Goal: Task Accomplishment & Management: Complete application form

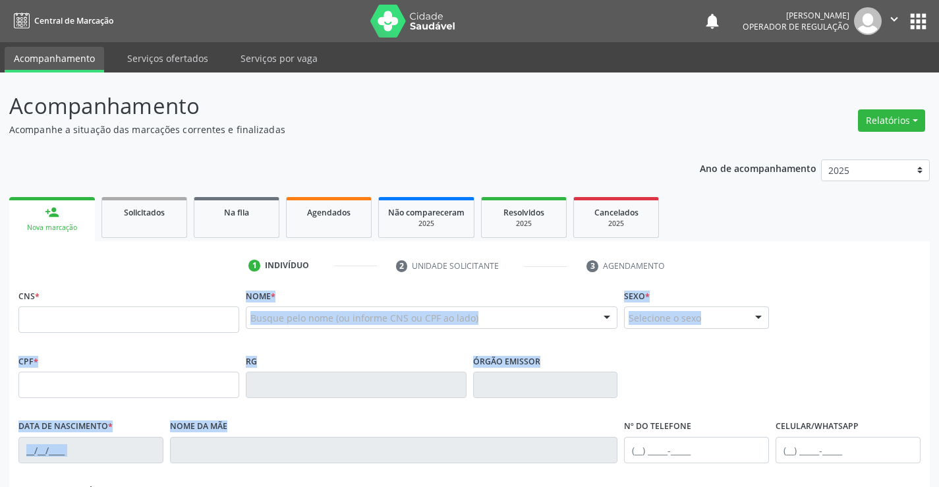
click at [177, 456] on div "CNS * Nome * Busque pelo nome (ou informe CNS ou CPF ao lado) Nenhum resultado …" at bounding box center [469, 466] width 903 height 360
click at [314, 413] on div "RG" at bounding box center [356, 383] width 227 height 65
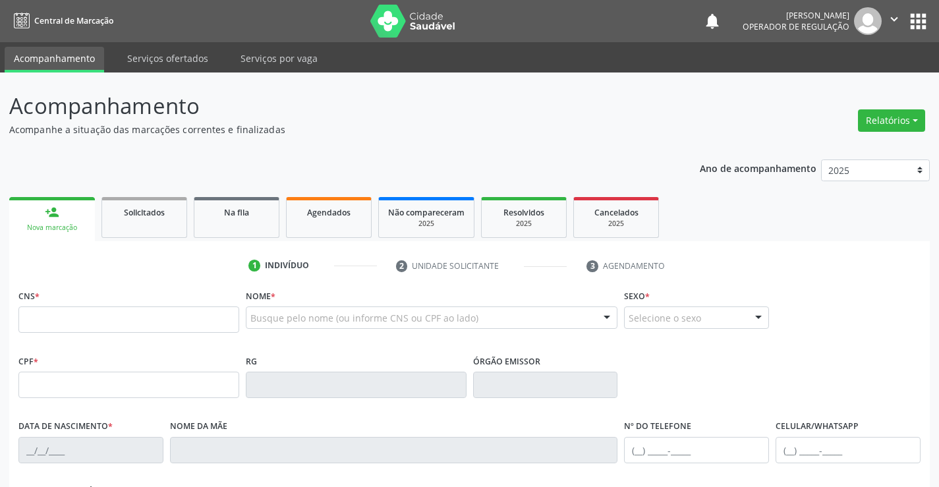
click at [314, 413] on div "RG" at bounding box center [356, 383] width 227 height 65
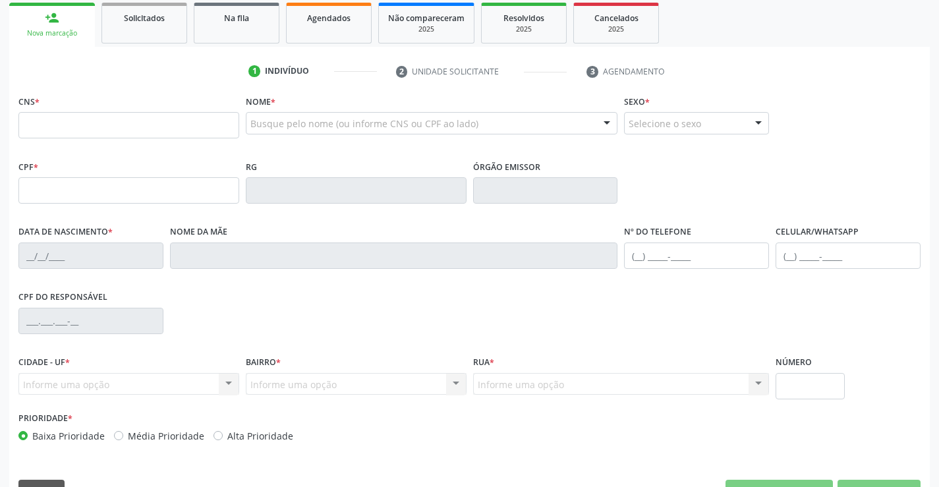
scroll to position [198, 0]
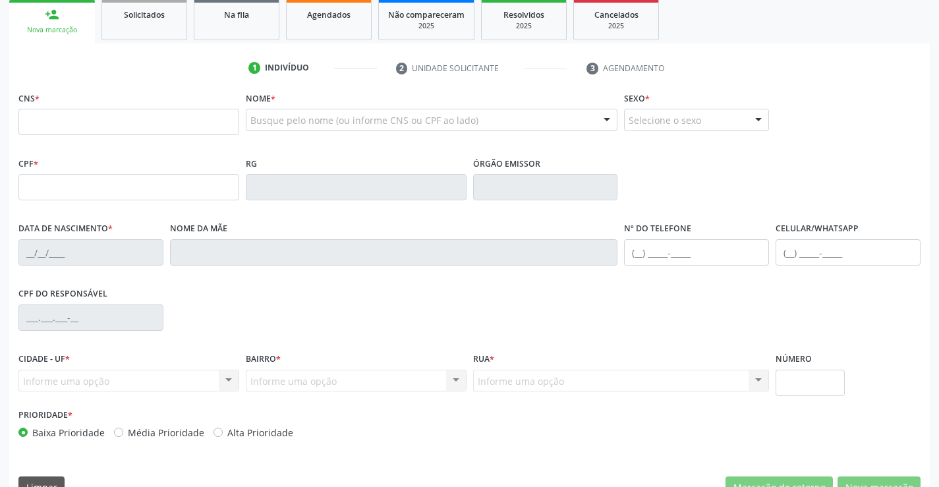
click at [293, 111] on div "Busque pelo nome (ou informe CNS ou CPF ao lado)" at bounding box center [432, 120] width 372 height 22
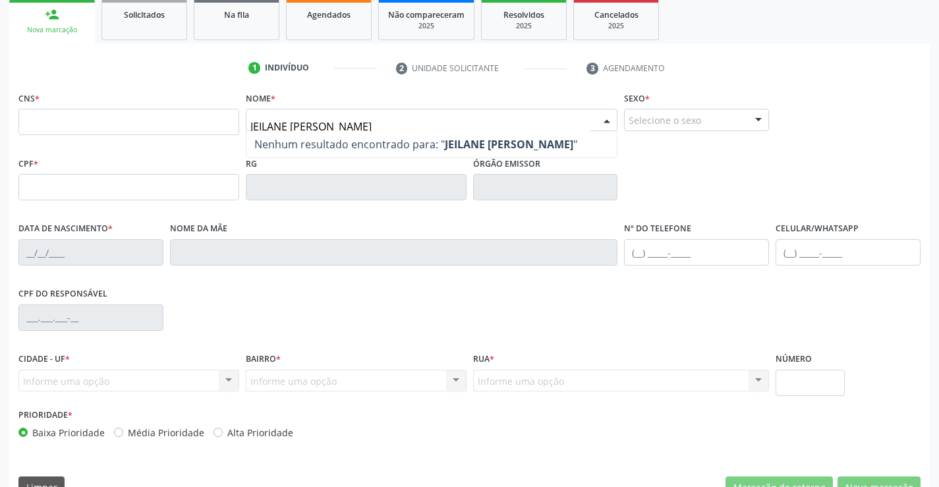
type input "[PERSON_NAME]"
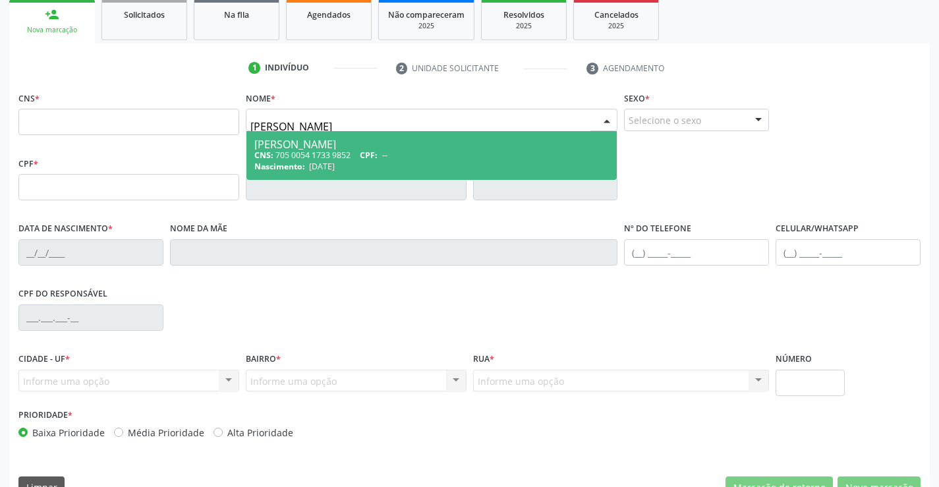
click at [276, 158] on div "CNS: 705 0054 1733 9852 CPF: --" at bounding box center [431, 155] width 355 height 11
type input "705 0054 1733 9852"
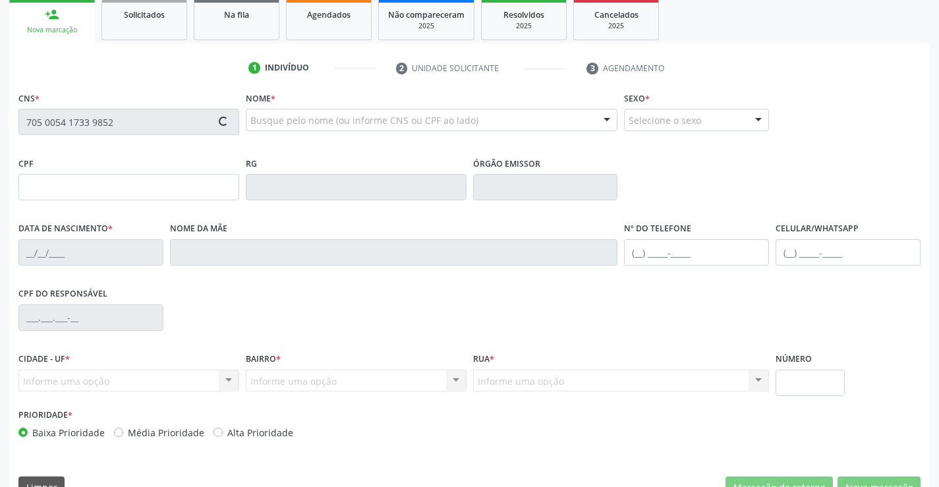
type input "1412279232"
type input "[DATE]"
type input "[PHONE_NUMBER]"
type input "026.013.595-01"
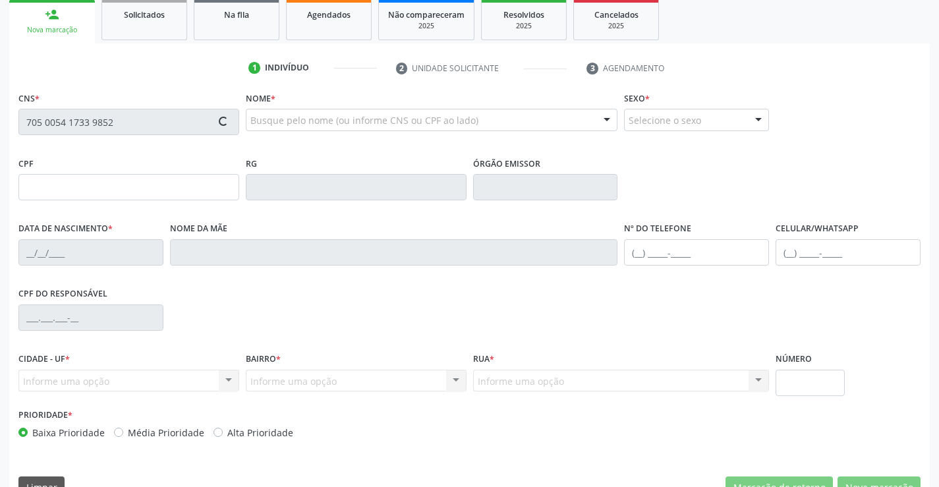
type input "16"
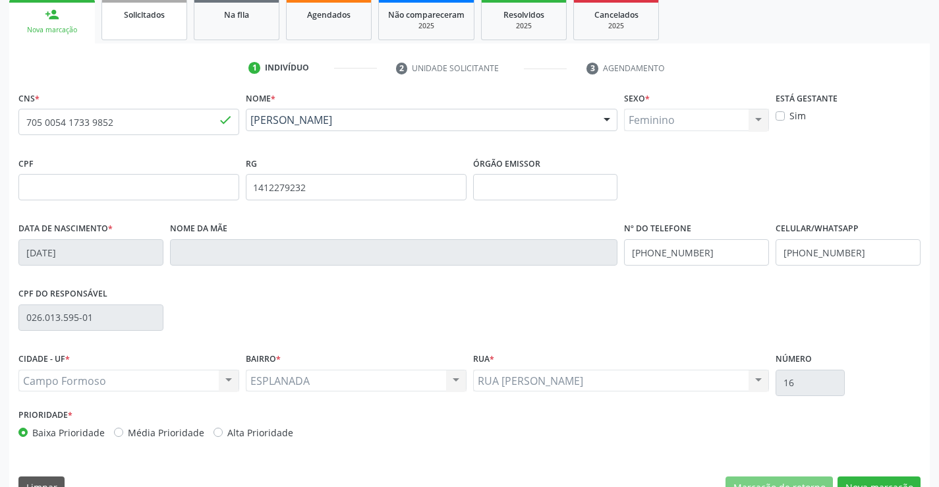
click at [121, 30] on link "Solicitados" at bounding box center [145, 19] width 86 height 41
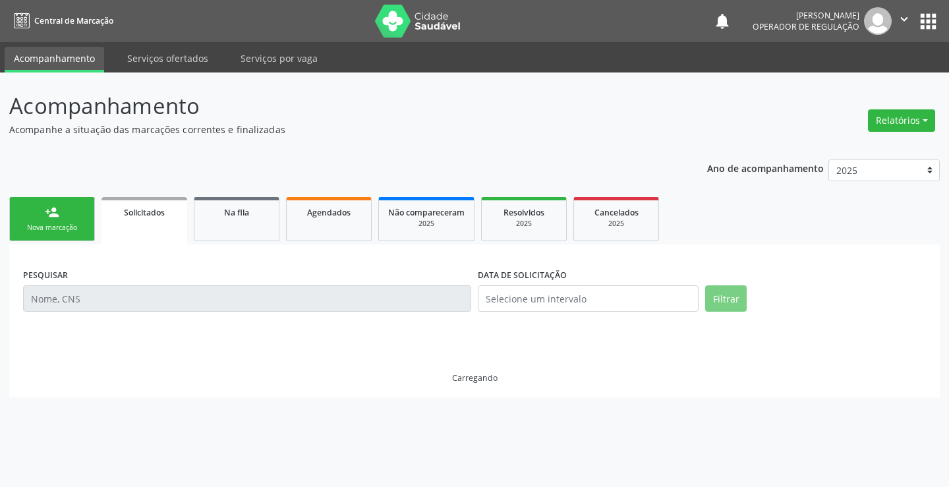
click at [51, 227] on div "Nova marcação" at bounding box center [52, 228] width 66 height 10
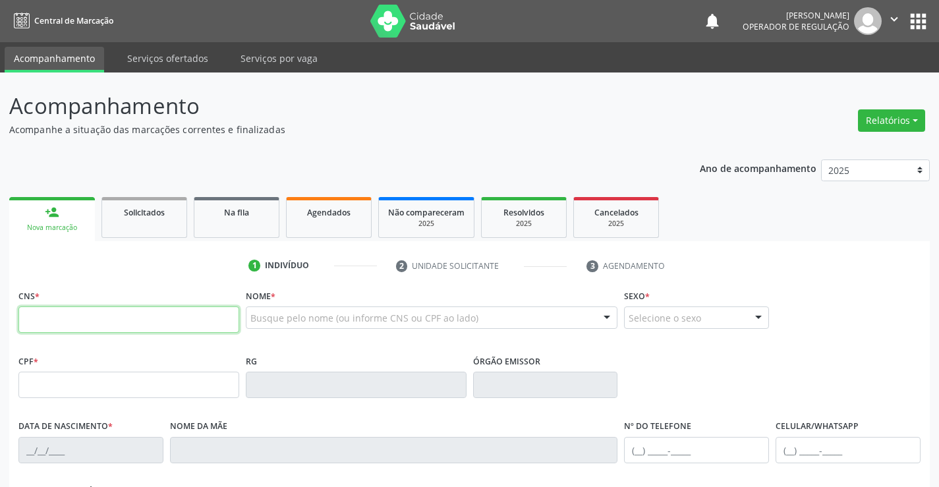
click at [131, 318] on input "text" at bounding box center [128, 320] width 221 height 26
type input "703 0078 4271 6470"
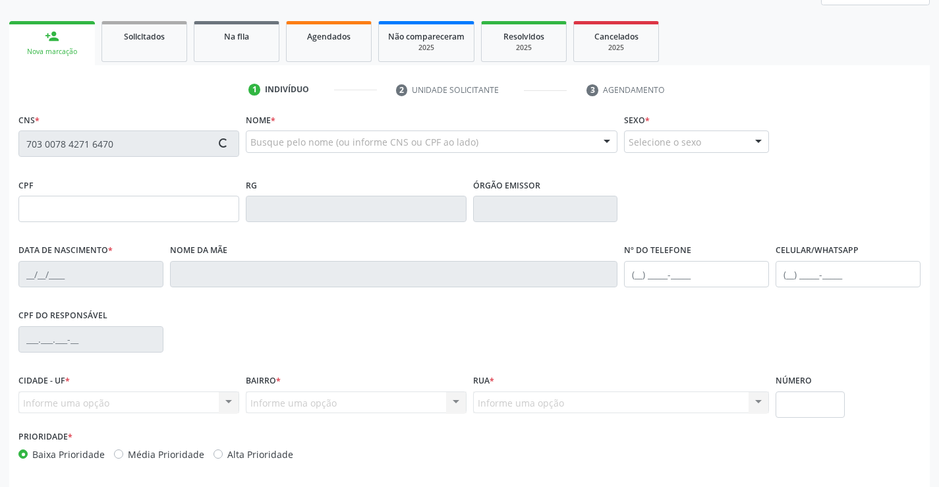
scroll to position [227, 0]
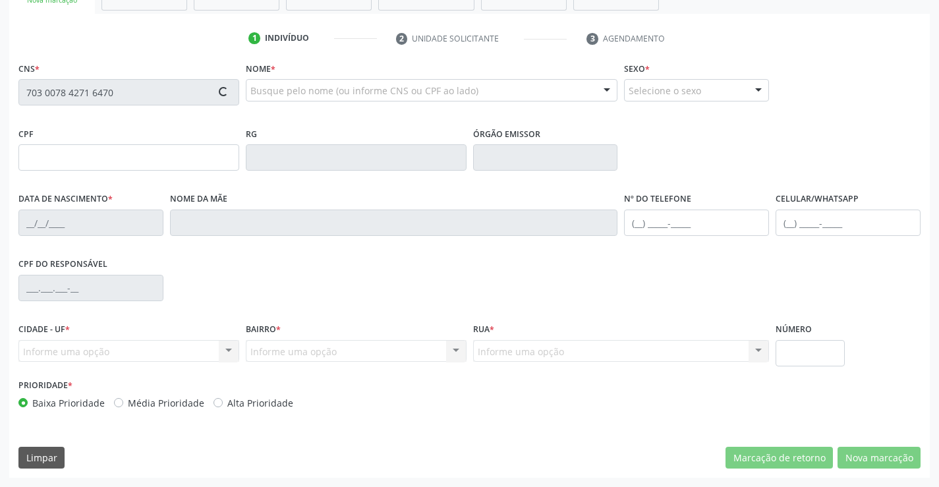
type input "[DATE]"
type input "[PERSON_NAME]"
type input "[PHONE_NUMBER]"
type input "S/N"
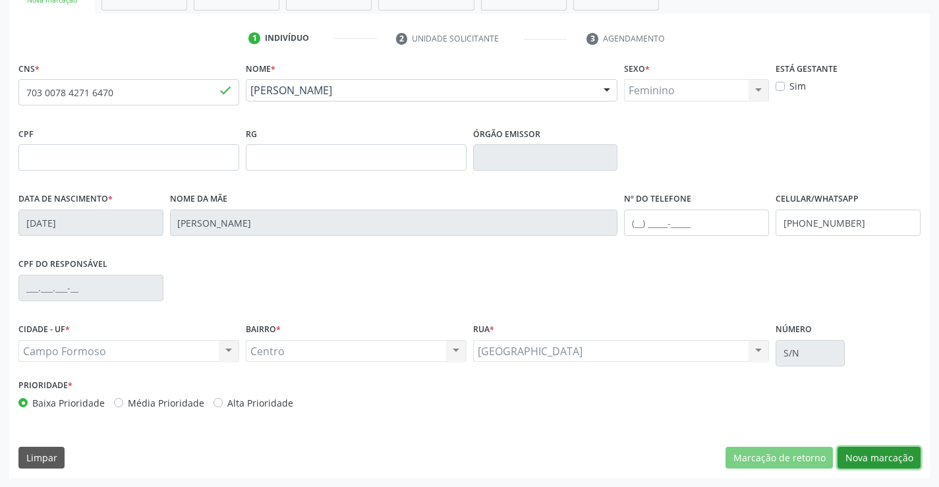
drag, startPoint x: 882, startPoint y: 452, endPoint x: 639, endPoint y: 347, distance: 265.2
click at [881, 452] on button "Nova marcação" at bounding box center [879, 458] width 83 height 22
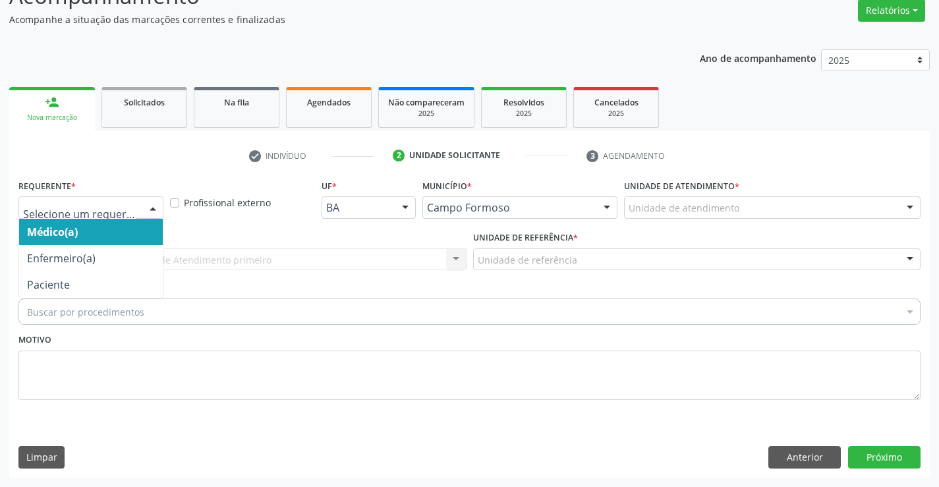
click at [134, 198] on div at bounding box center [90, 207] width 145 height 22
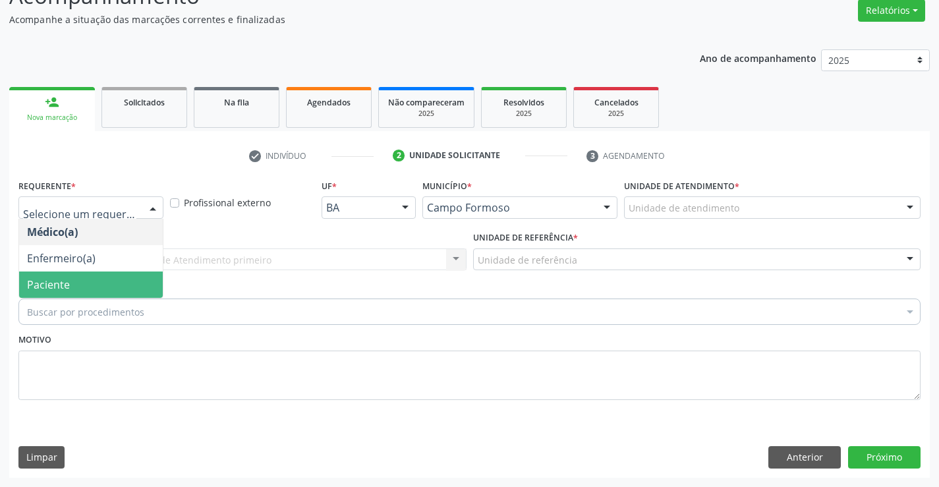
click at [81, 274] on span "Paciente" at bounding box center [91, 285] width 144 height 26
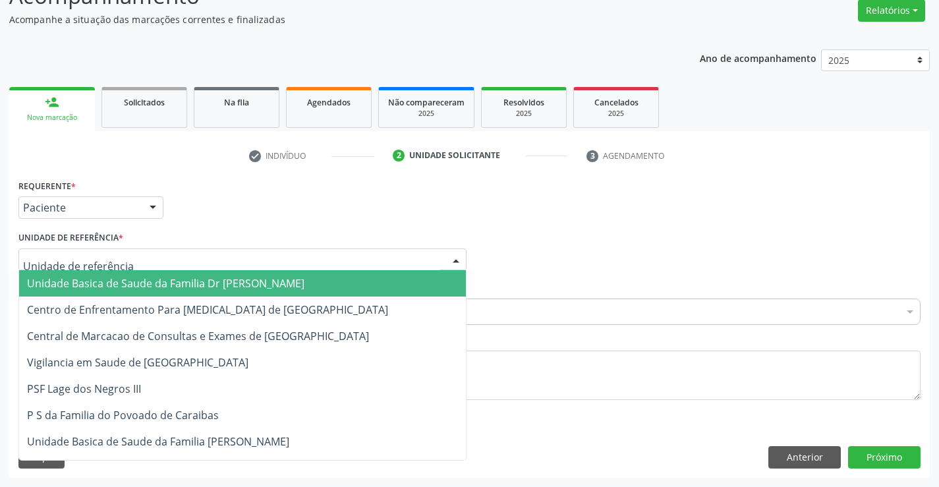
drag, startPoint x: 248, startPoint y: 254, endPoint x: 204, endPoint y: 286, distance: 53.8
click at [245, 258] on div at bounding box center [242, 260] width 448 height 22
drag, startPoint x: 204, startPoint y: 286, endPoint x: 165, endPoint y: 303, distance: 42.2
click at [203, 286] on span "Unidade Basica de Saude da Familia Dr [PERSON_NAME]" at bounding box center [166, 283] width 278 height 15
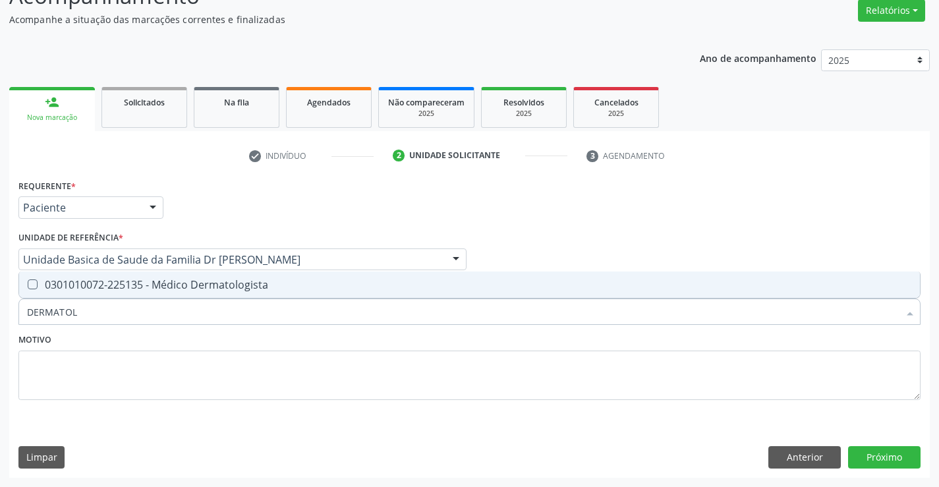
type input "DERMATOLO"
click at [146, 286] on div "0301010072-225135 - Médico Dermatologista" at bounding box center [469, 285] width 885 height 11
checkbox Dermatologista "true"
click at [175, 376] on textarea at bounding box center [469, 376] width 903 height 50
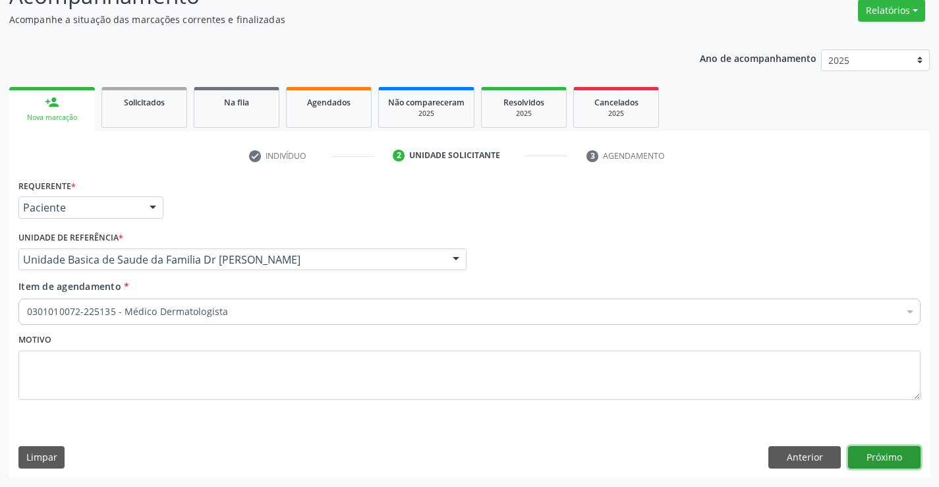
click at [893, 455] on button "Próximo" at bounding box center [885, 457] width 73 height 22
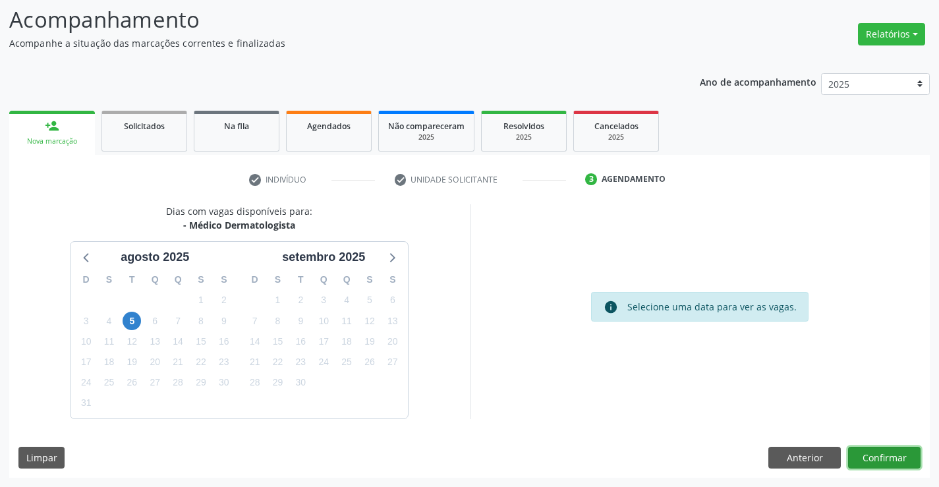
click at [895, 448] on button "Confirmar" at bounding box center [885, 458] width 73 height 22
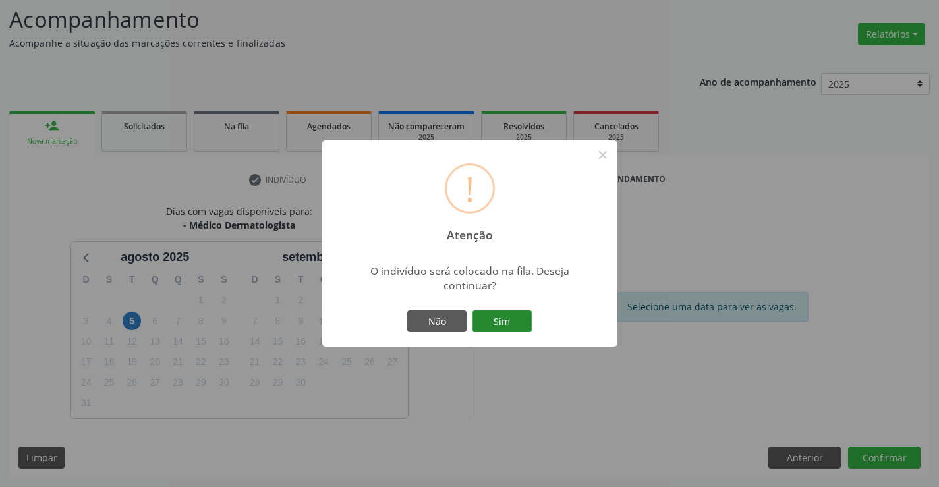
click at [510, 325] on button "Sim" at bounding box center [502, 322] width 59 height 22
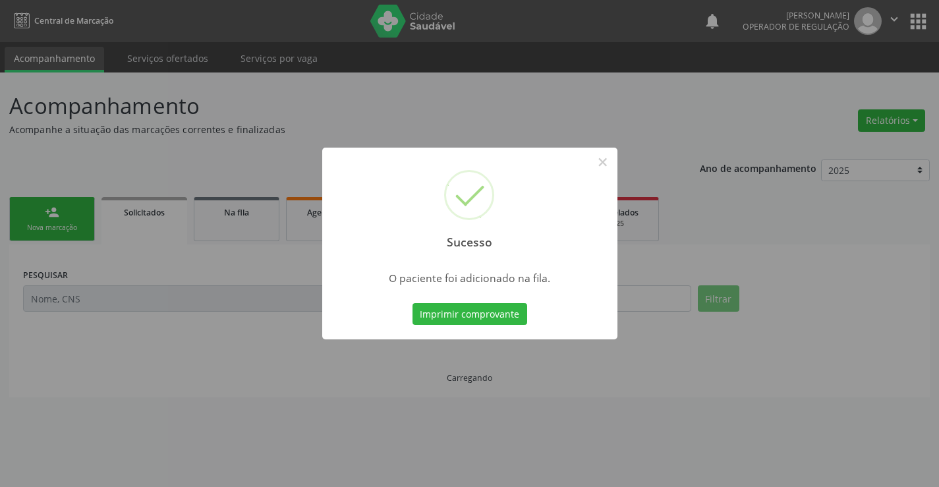
scroll to position [0, 0]
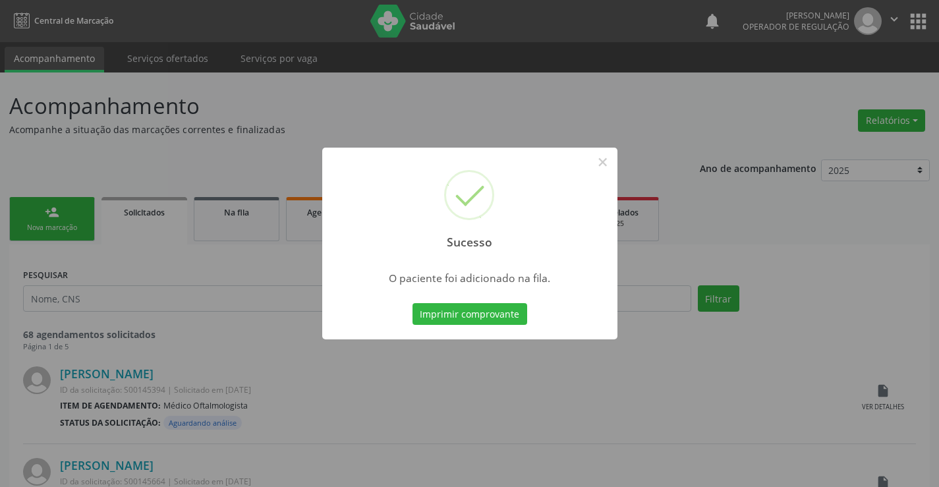
click at [477, 298] on div "Sucesso × O paciente foi adicionado na fila. Imprimir comprovante Cancel" at bounding box center [469, 244] width 295 height 193
click at [477, 309] on button "Imprimir comprovante" at bounding box center [470, 314] width 115 height 22
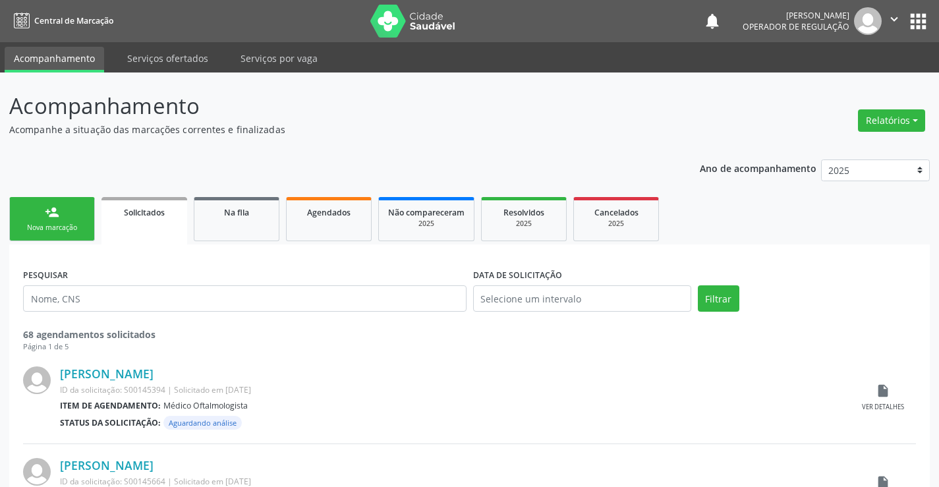
click at [61, 201] on link "person_add Nova marcação" at bounding box center [52, 219] width 86 height 44
click at [61, 203] on link "person_add Nova marcação" at bounding box center [52, 219] width 86 height 44
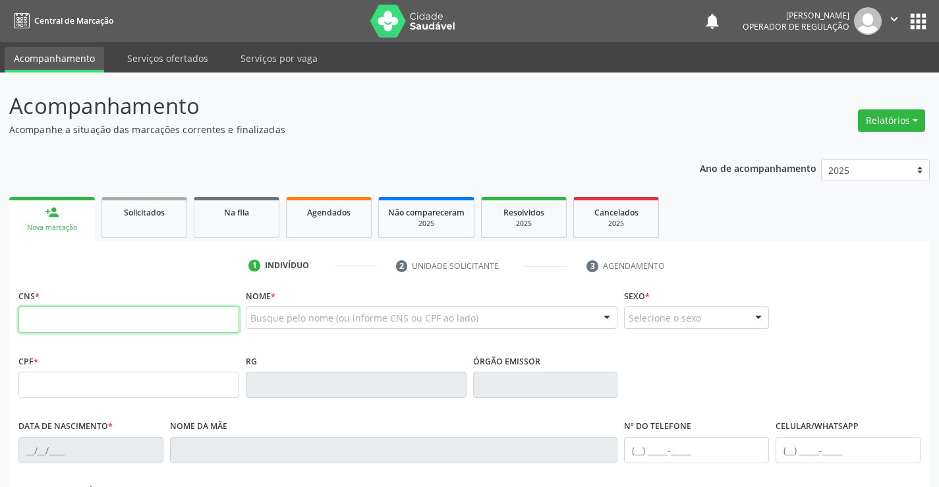
click at [113, 317] on input "text" at bounding box center [128, 320] width 221 height 26
type input "706 7085 8611 6219"
type input "1265586470"
type input "[DATE]"
type input "[PHONE_NUMBER]"
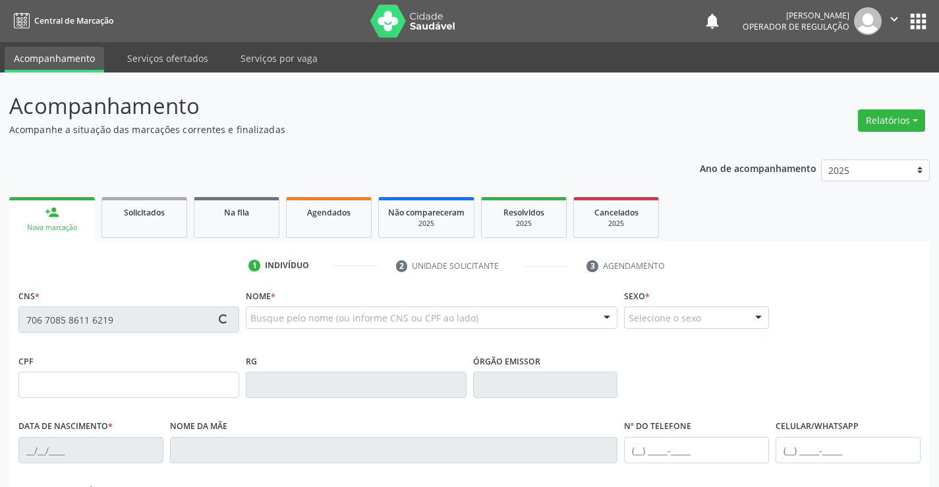
type input "[PHONE_NUMBER]"
type input "009.966.035-06"
type input "S/N"
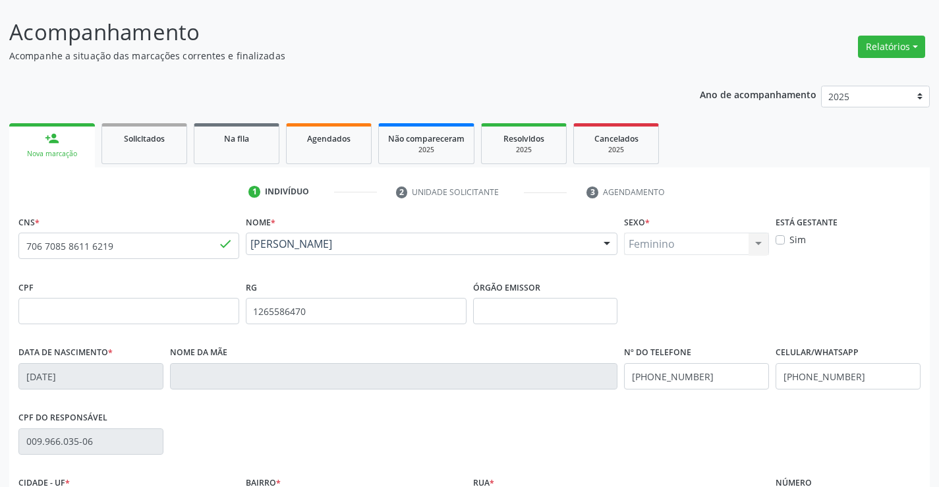
scroll to position [227, 0]
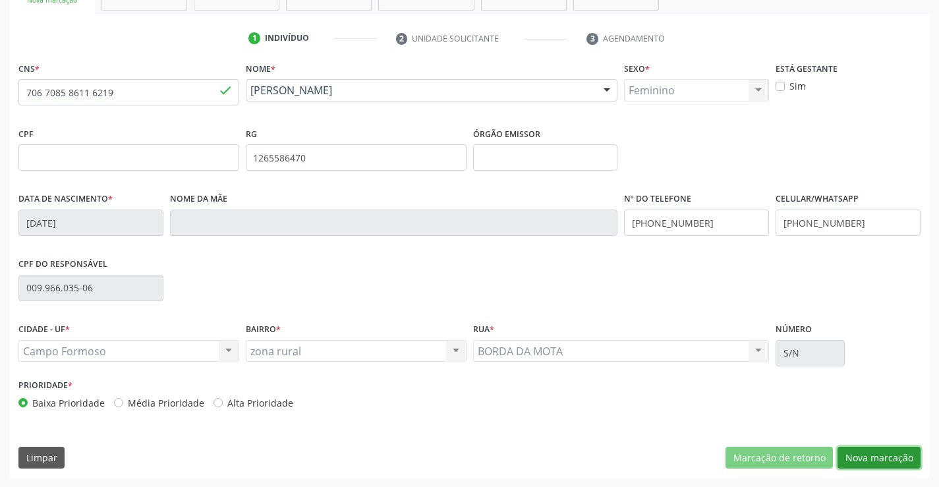
click at [864, 456] on button "Nova marcação" at bounding box center [879, 458] width 83 height 22
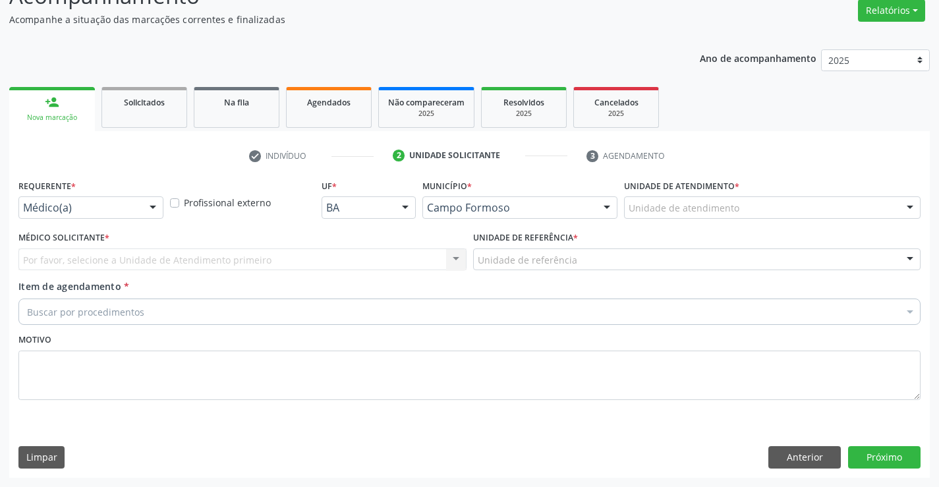
scroll to position [110, 0]
drag, startPoint x: 116, startPoint y: 208, endPoint x: 121, endPoint y: 218, distance: 11.5
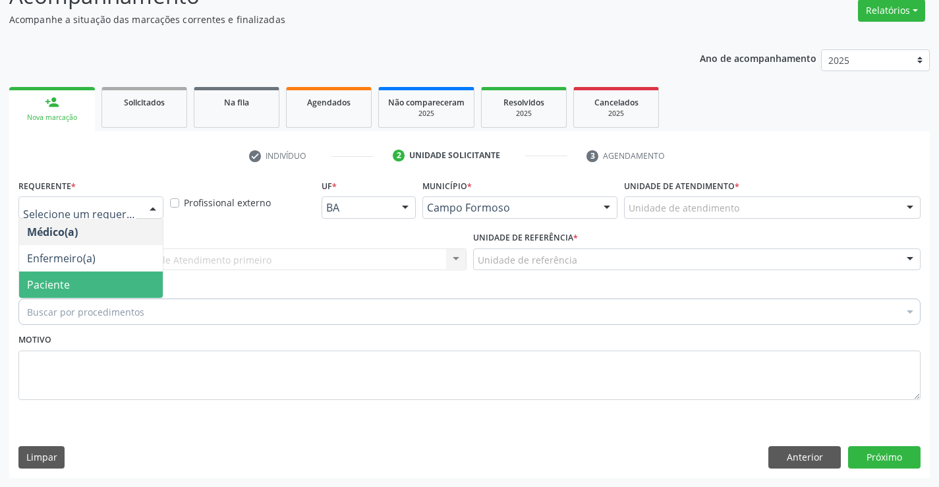
click at [76, 278] on span "Paciente" at bounding box center [91, 285] width 144 height 26
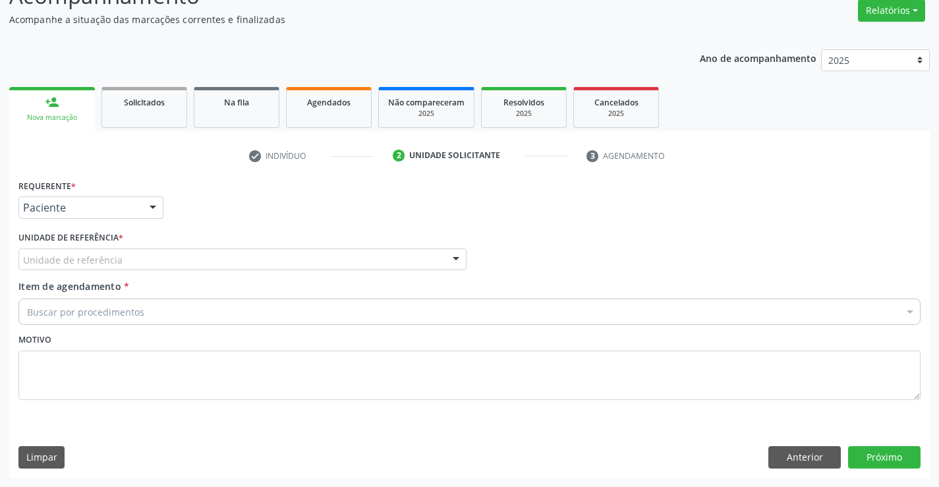
click at [127, 259] on div "Unidade de referência" at bounding box center [242, 260] width 448 height 22
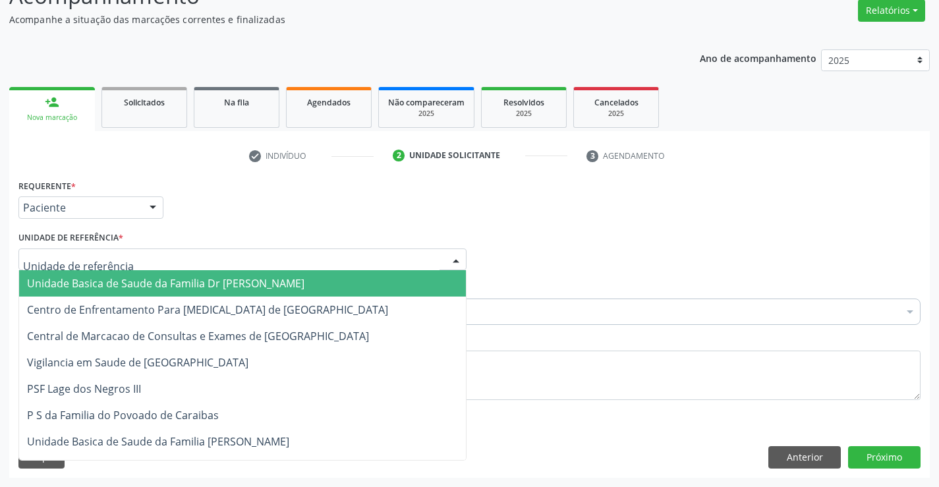
drag, startPoint x: 108, startPoint y: 283, endPoint x: 174, endPoint y: 334, distance: 83.2
click at [108, 283] on span "Unidade Basica de Saude da Familia Dr [PERSON_NAME]" at bounding box center [166, 283] width 278 height 15
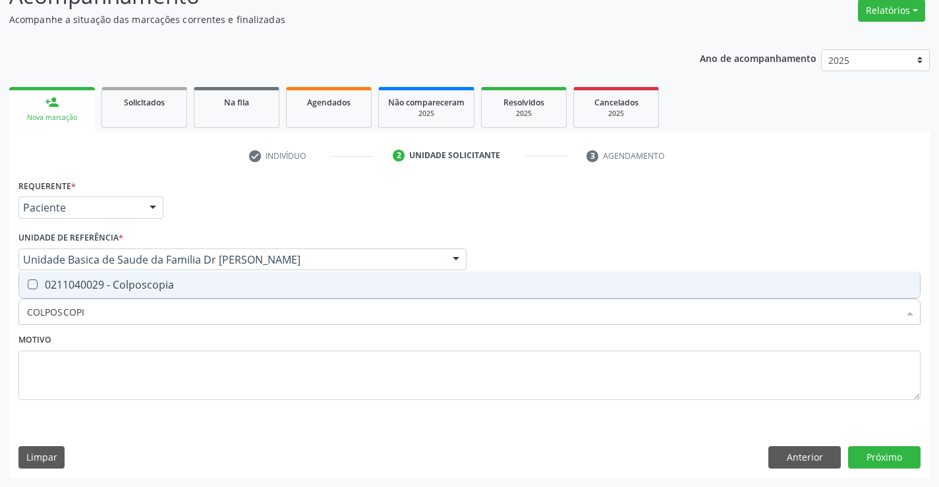
type input "COLPOSCOPIA"
click at [121, 282] on div "0211040029 - Colposcopia" at bounding box center [469, 285] width 885 height 11
checkbox Colposcopia "true"
drag, startPoint x: 153, startPoint y: 374, endPoint x: 541, endPoint y: 406, distance: 389.0
click at [152, 374] on textarea at bounding box center [469, 376] width 903 height 50
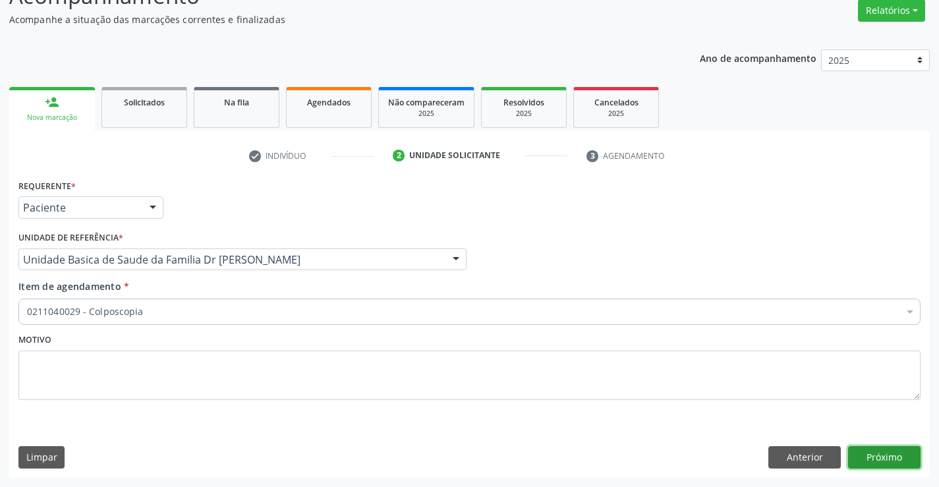
click at [905, 463] on button "Próximo" at bounding box center [885, 457] width 73 height 22
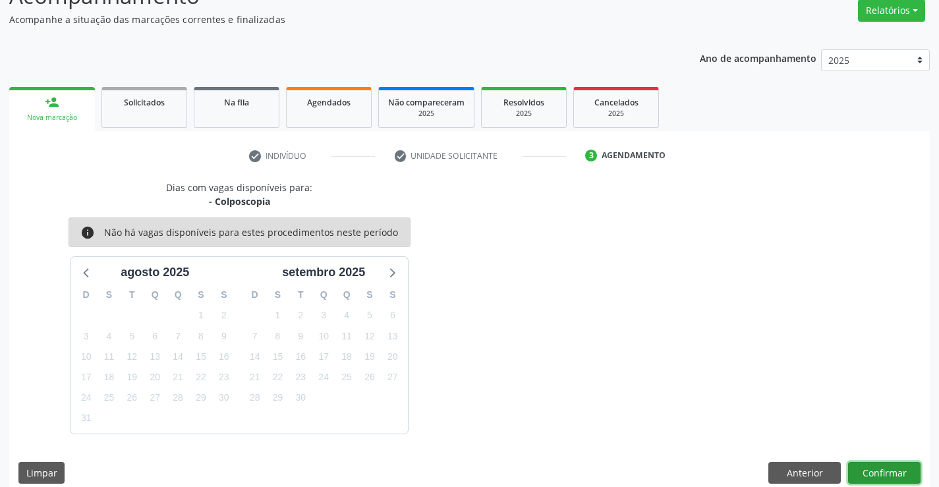
click at [901, 470] on button "Confirmar" at bounding box center [885, 473] width 73 height 22
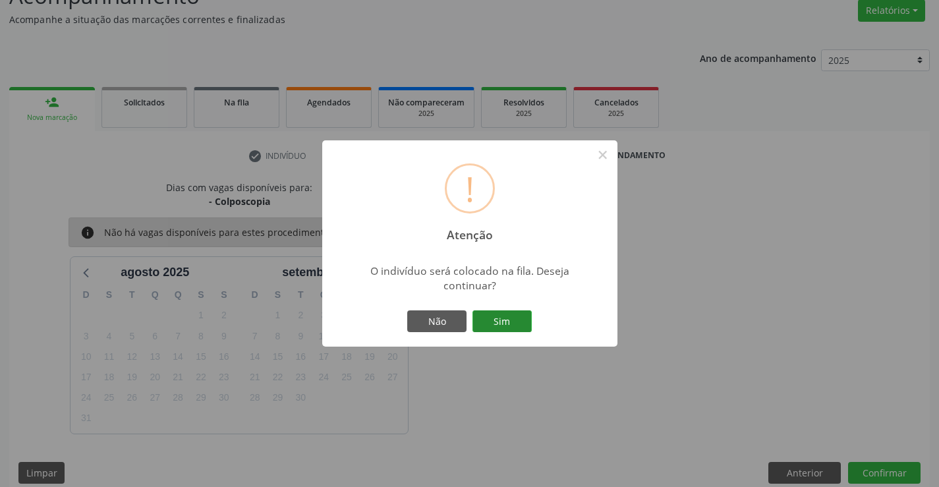
click at [498, 321] on button "Sim" at bounding box center [502, 322] width 59 height 22
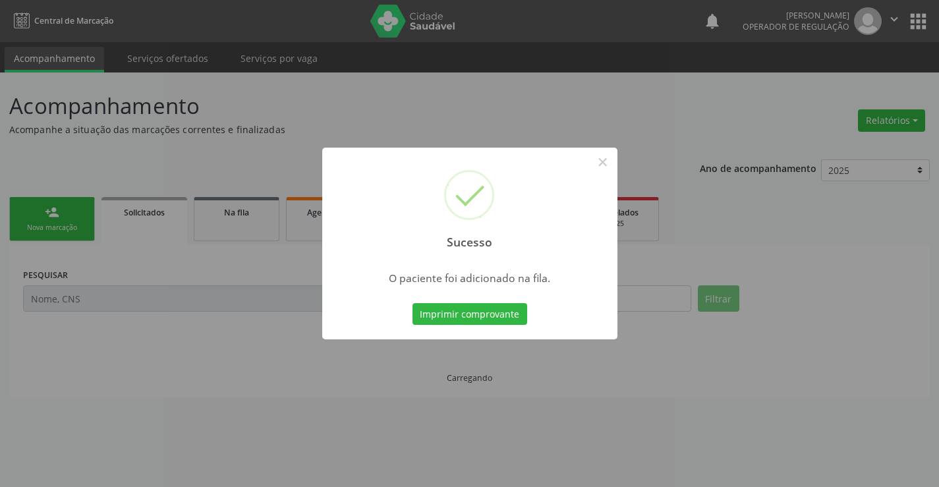
scroll to position [0, 0]
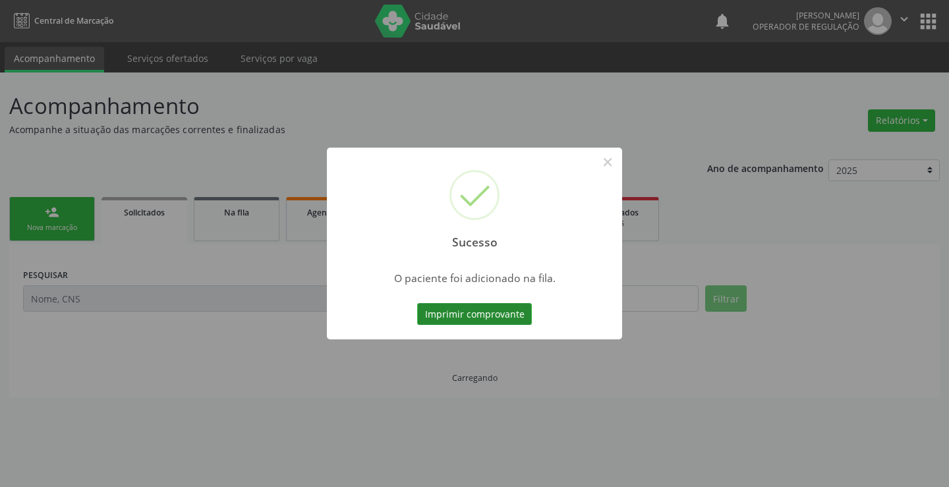
click at [493, 313] on button "Imprimir comprovante" at bounding box center [474, 314] width 115 height 22
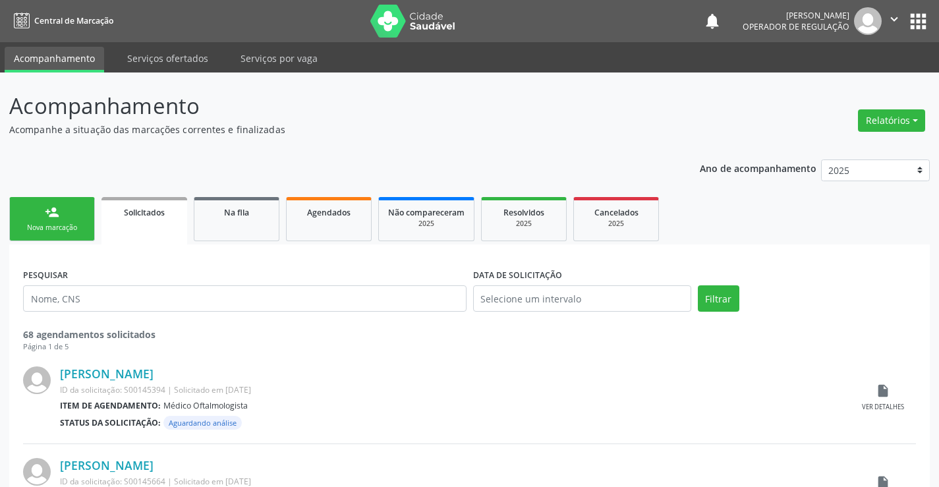
click at [61, 224] on div "Nova marcação" at bounding box center [52, 228] width 66 height 10
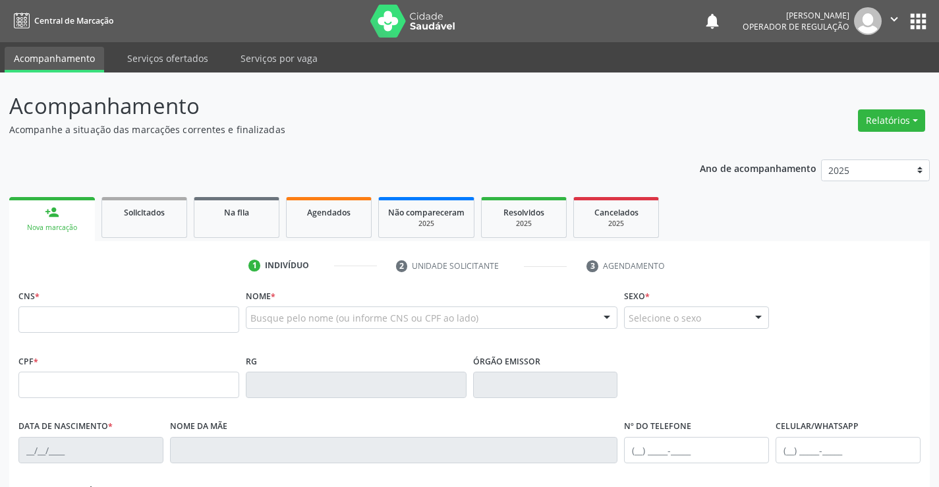
scroll to position [66, 0]
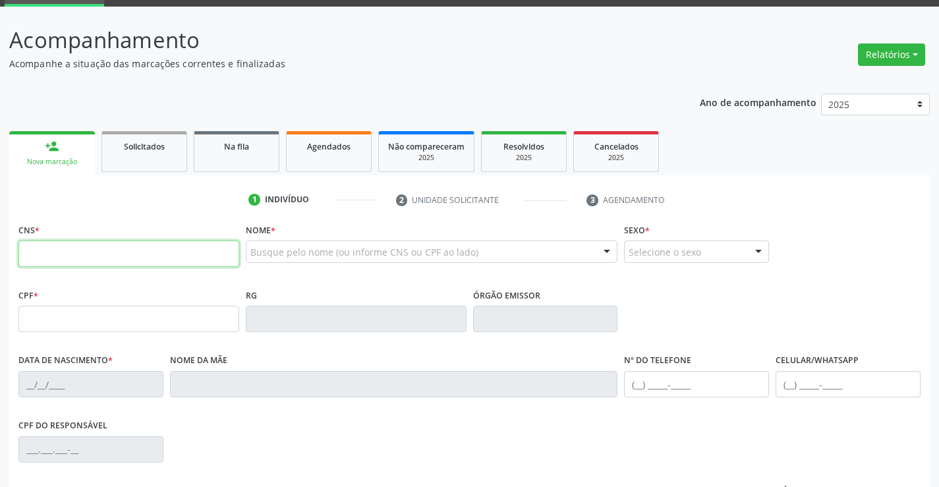
drag, startPoint x: 31, startPoint y: 255, endPoint x: 76, endPoint y: 249, distance: 46.0
click at [33, 254] on input "text" at bounding box center [128, 254] width 221 height 26
type input "708 6061 4415 5990"
type input "115366131"
type input "[DATE]"
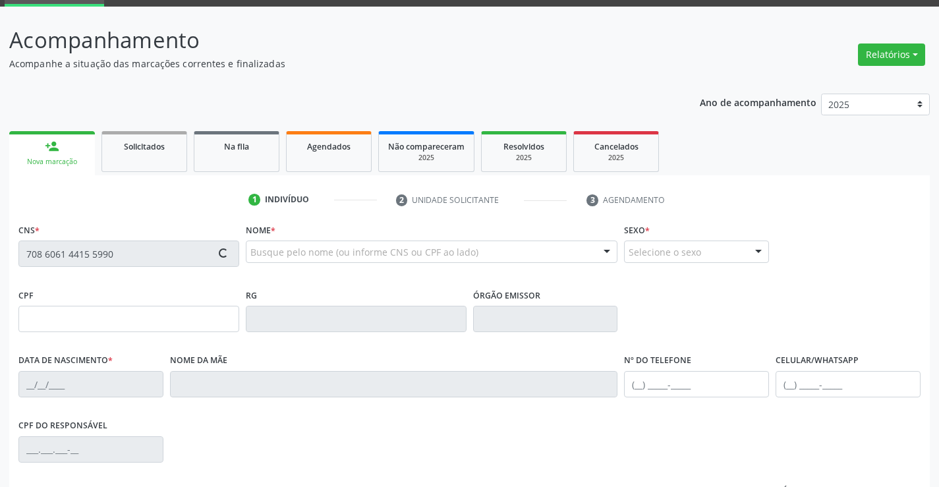
type input "[PHONE_NUMBER]"
type input "s/n"
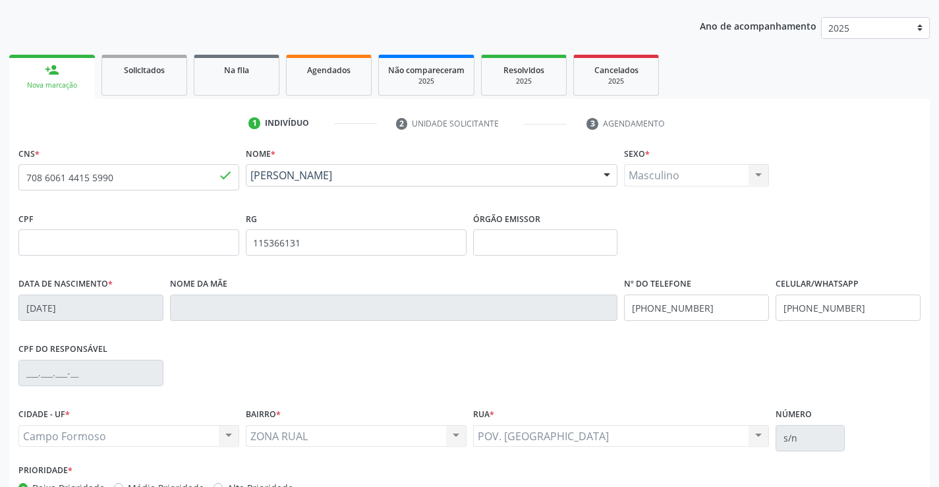
scroll to position [227, 0]
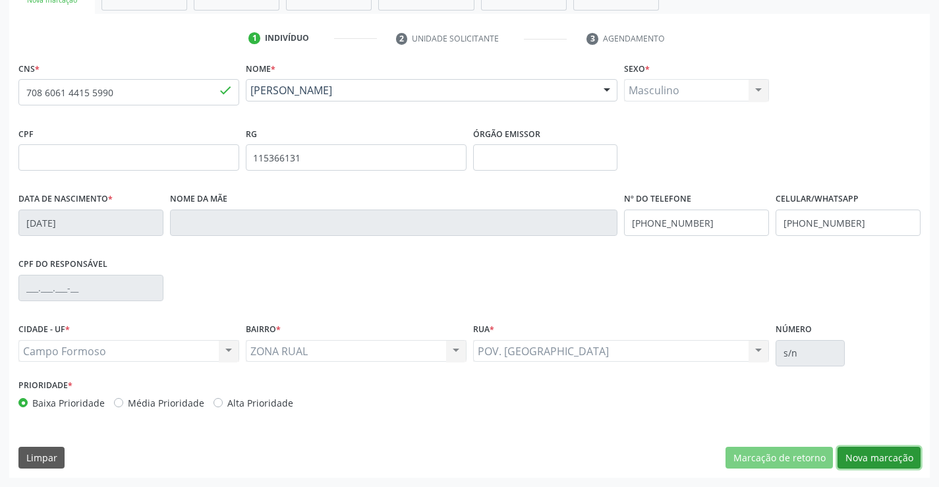
click at [885, 456] on button "Nova marcação" at bounding box center [879, 458] width 83 height 22
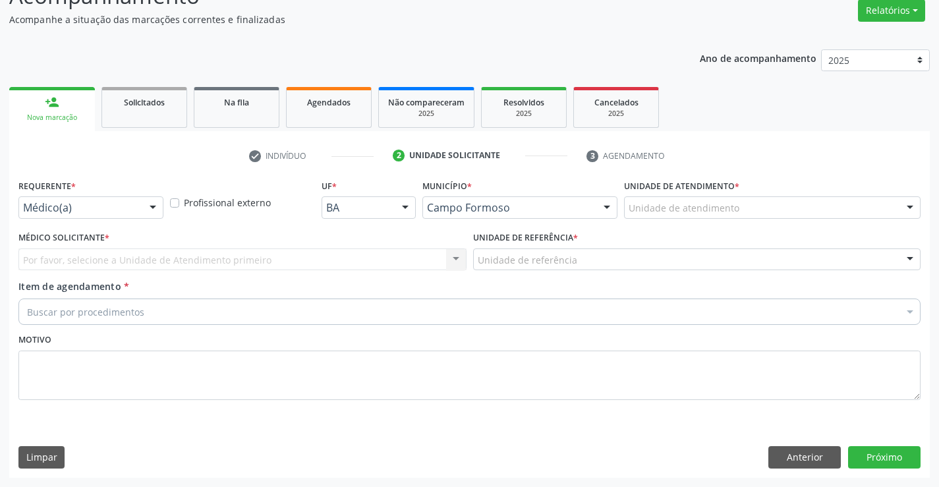
scroll to position [110, 0]
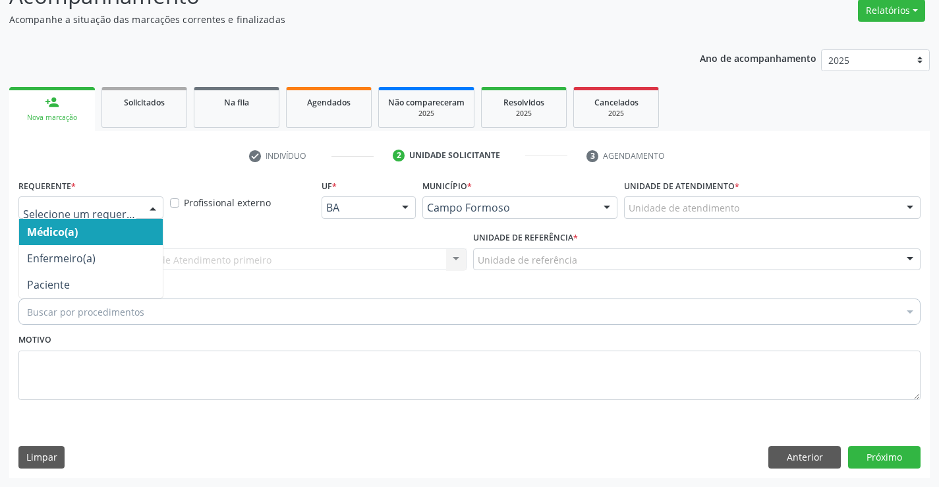
click at [138, 207] on div "Médico(a) Enfermeiro(a) Paciente Nenhum resultado encontrado para: " " Não há n…" at bounding box center [90, 207] width 145 height 22
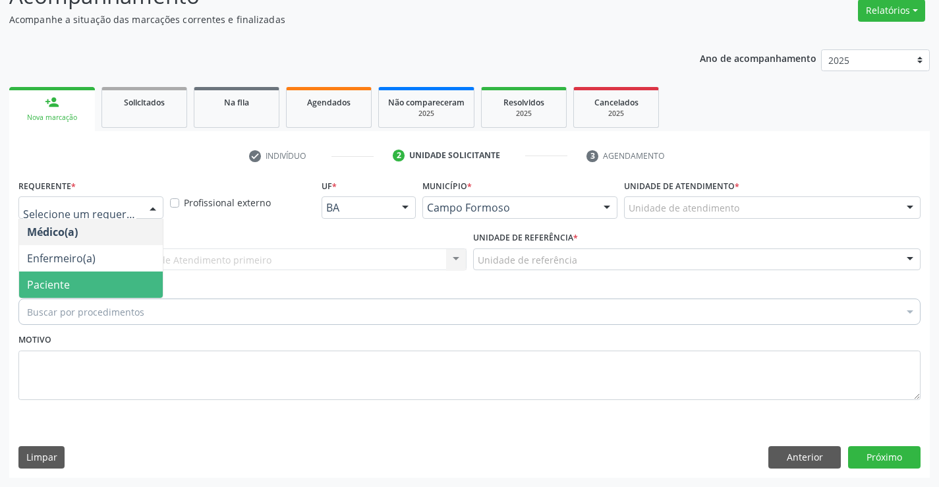
click at [93, 280] on span "Paciente" at bounding box center [91, 285] width 144 height 26
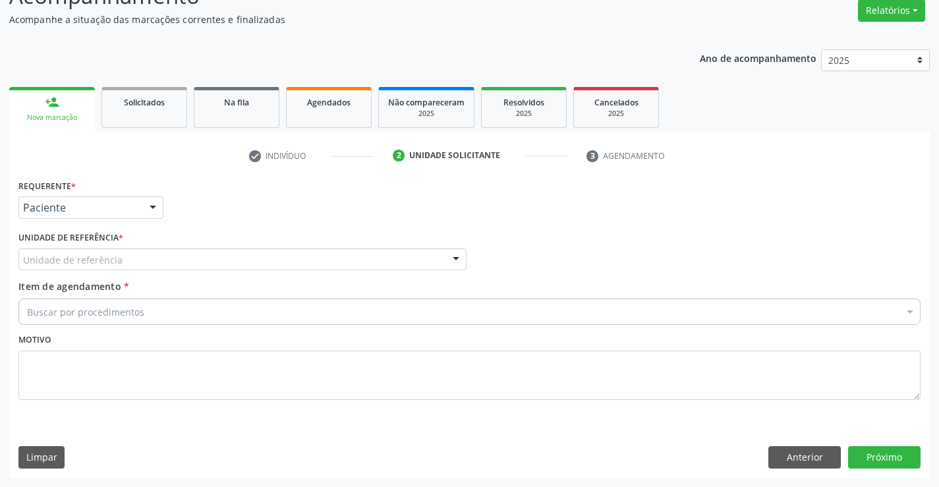
click at [393, 270] on div "Unidade de referência" at bounding box center [242, 260] width 448 height 22
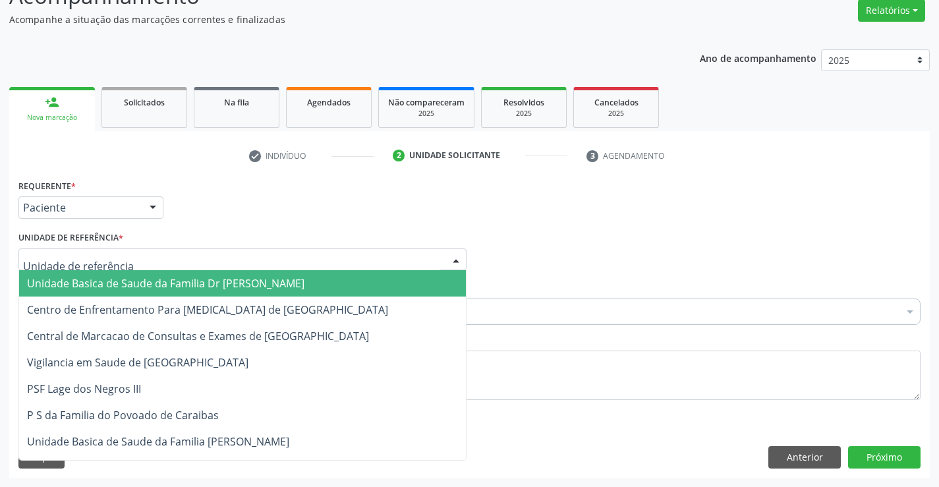
click at [134, 290] on span "Unidade Basica de Saude da Familia Dr [PERSON_NAME]" at bounding box center [166, 283] width 278 height 15
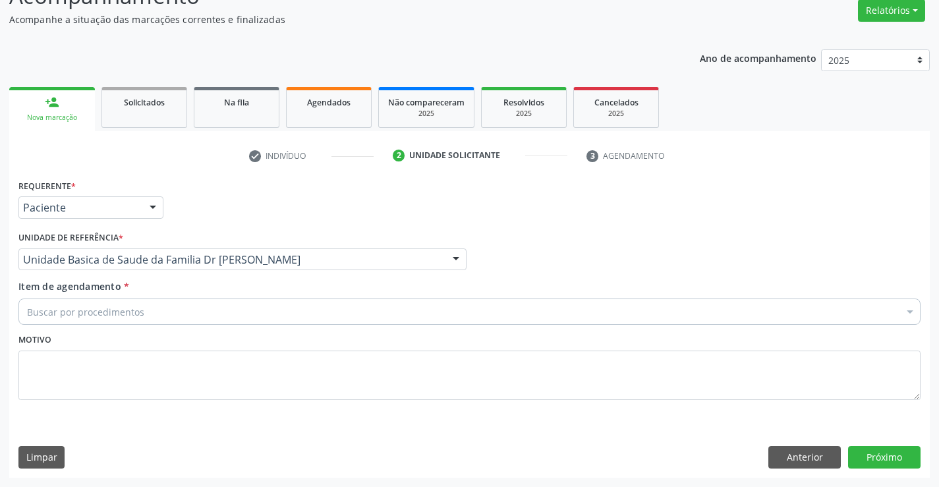
click at [156, 312] on div "Buscar por procedimentos" at bounding box center [469, 312] width 903 height 26
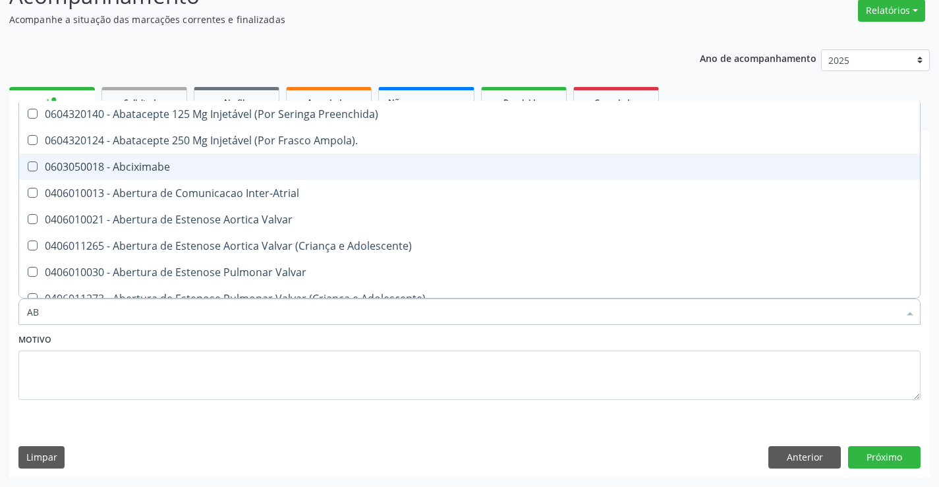
type input "A"
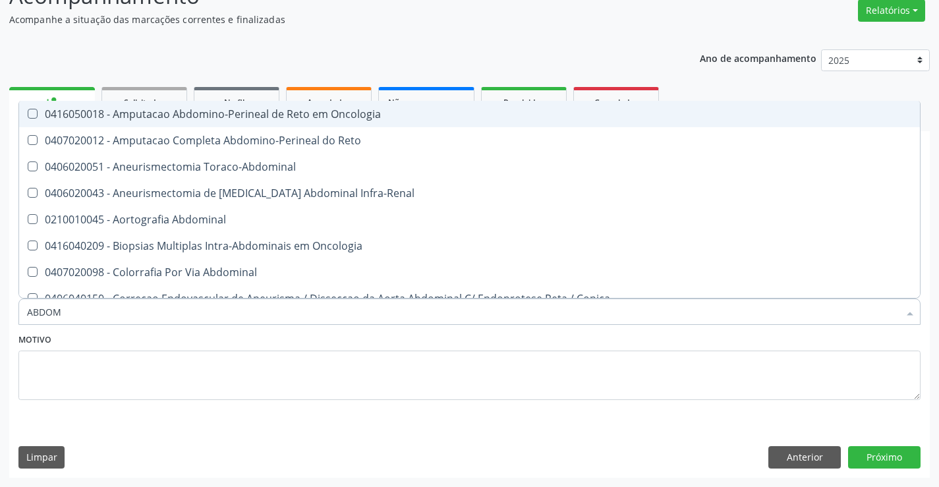
type input "ABDOME"
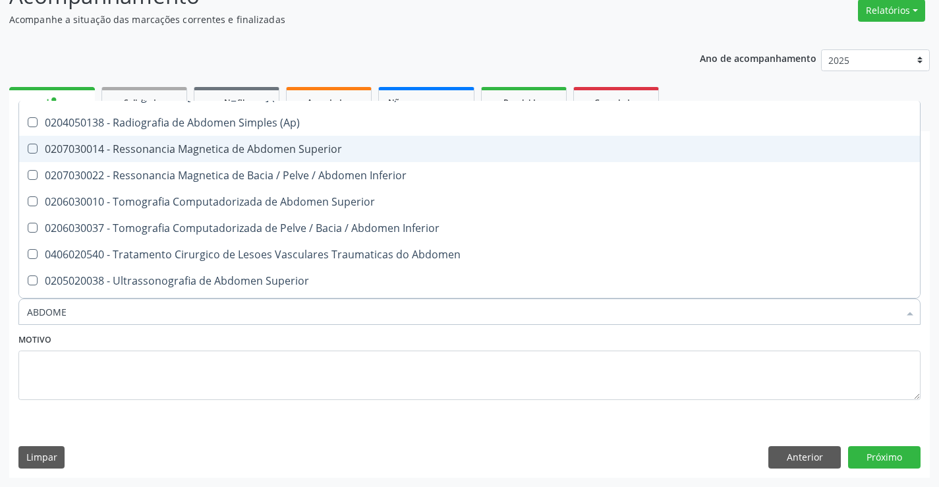
scroll to position [67, 0]
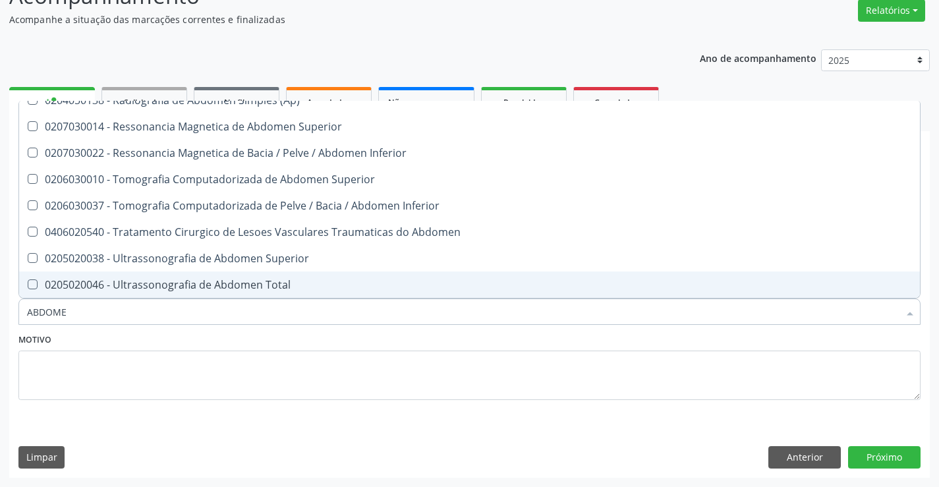
click at [193, 280] on div "0205020046 - Ultrassonografia de Abdomen Total" at bounding box center [469, 285] width 885 height 11
checkbox Total "true"
drag, startPoint x: 231, startPoint y: 361, endPoint x: 398, endPoint y: 353, distance: 166.4
click at [243, 357] on textarea at bounding box center [469, 376] width 903 height 50
checkbox Incidencias\) "true"
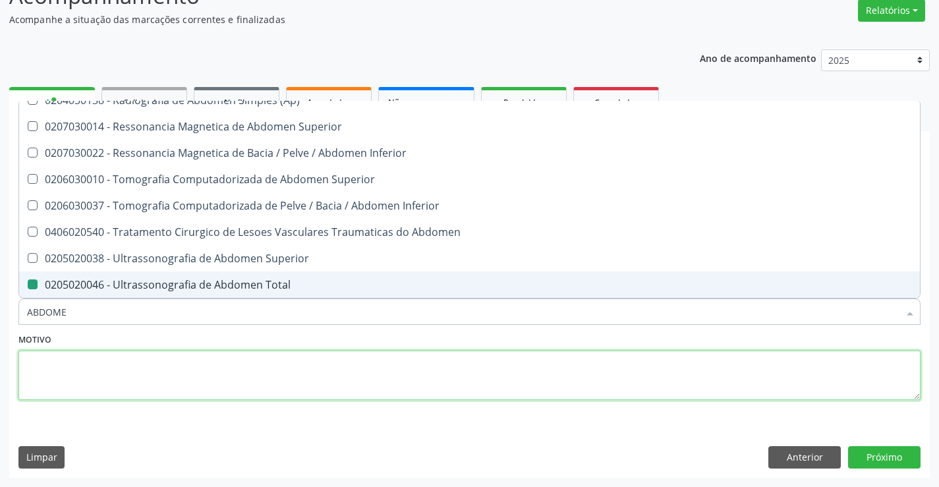
checkbox Total "false"
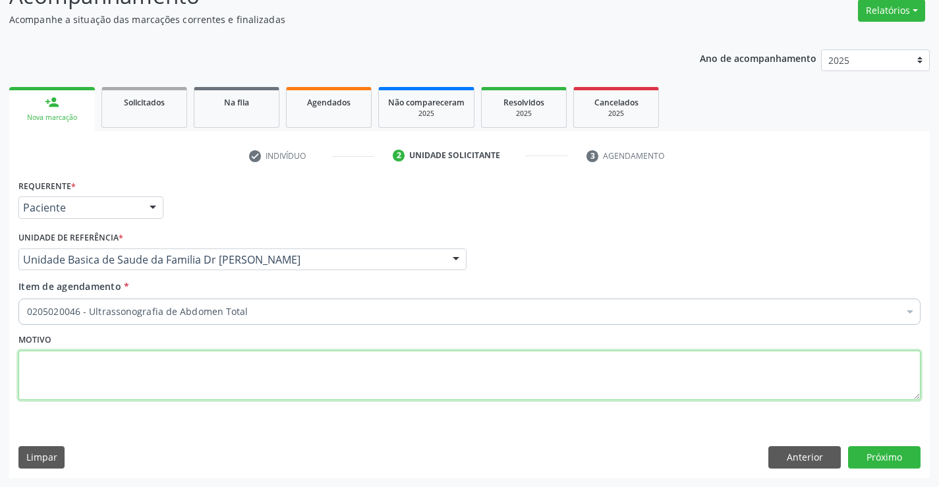
scroll to position [0, 0]
click at [889, 450] on button "Próximo" at bounding box center [885, 457] width 73 height 22
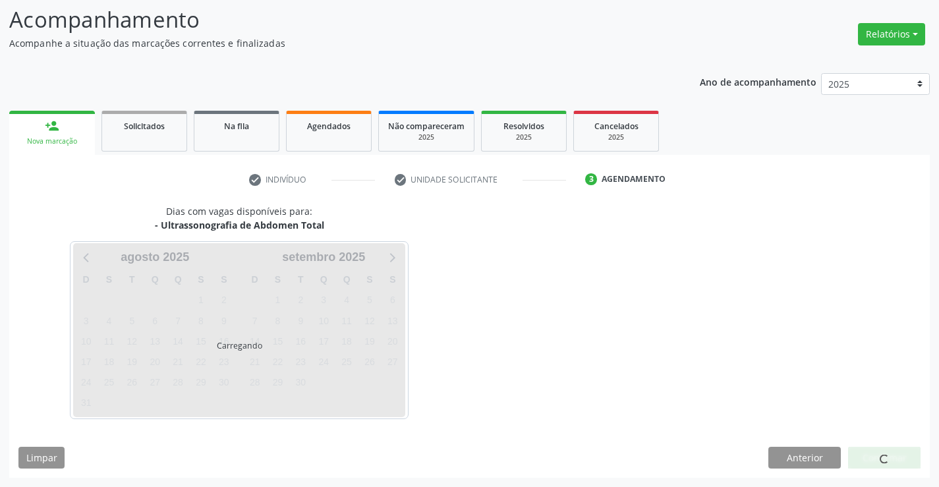
scroll to position [86, 0]
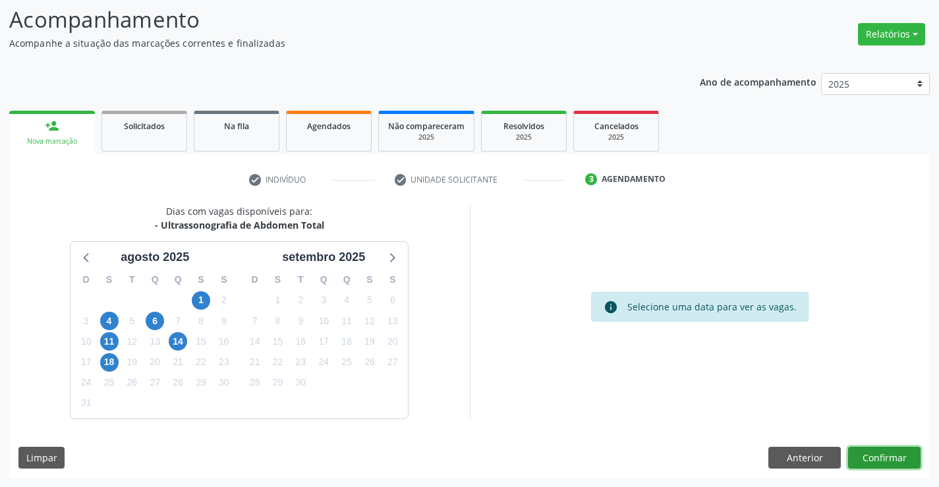
click at [888, 456] on button "Confirmar" at bounding box center [885, 458] width 73 height 22
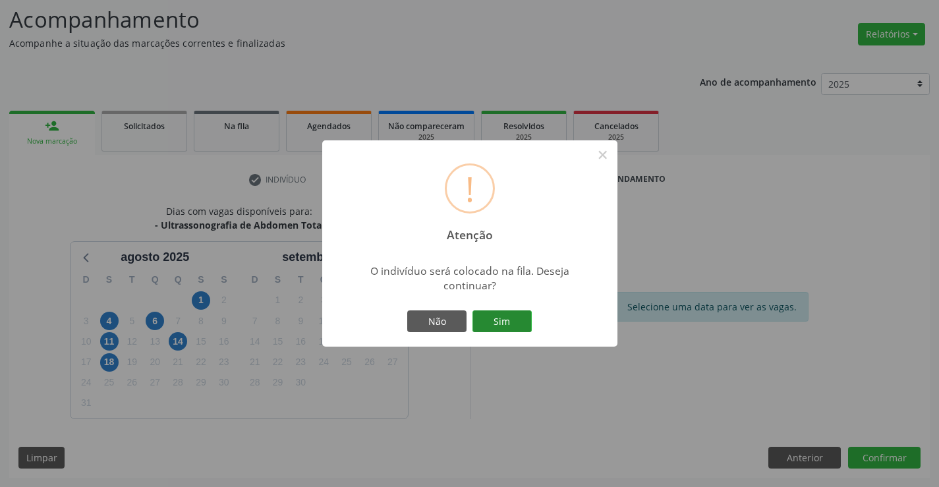
click at [530, 316] on button "Sim" at bounding box center [502, 322] width 59 height 22
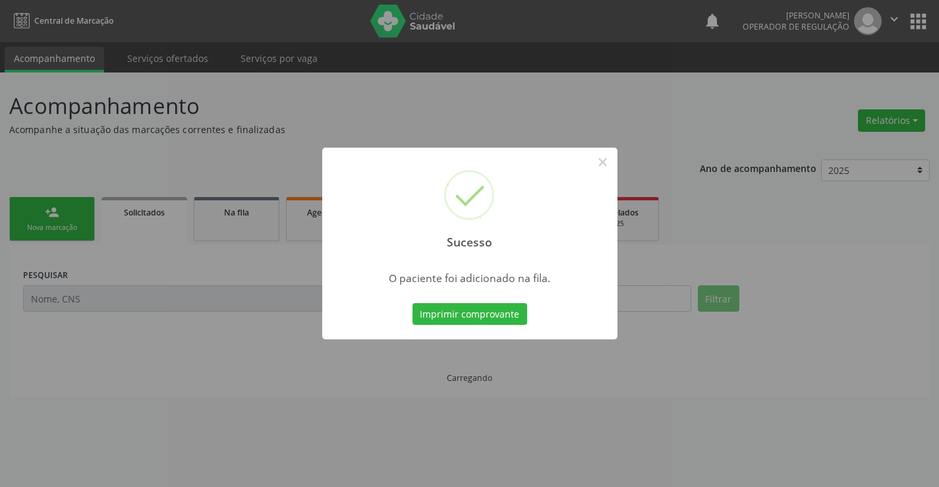
scroll to position [0, 0]
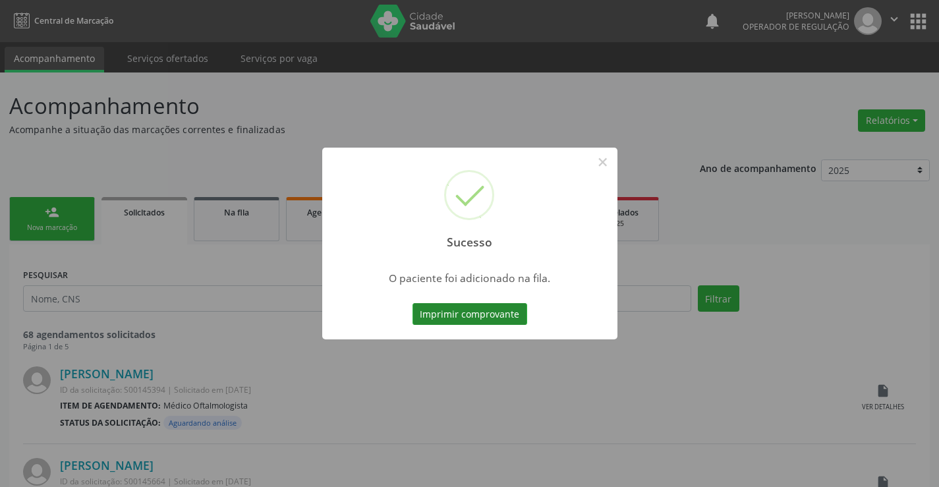
click at [479, 316] on button "Imprimir comprovante" at bounding box center [470, 314] width 115 height 22
